Goal: Find specific page/section: Find specific page/section

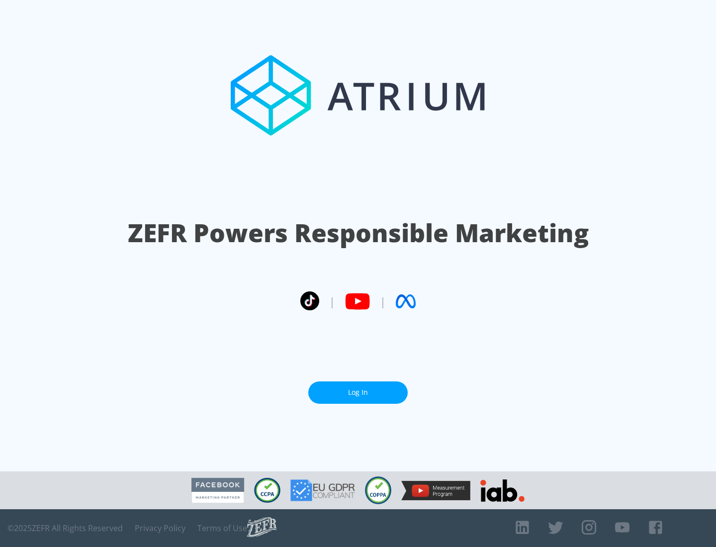
click at [358, 388] on link "Log In" at bounding box center [357, 392] width 99 height 22
